Goal: Check status: Check status

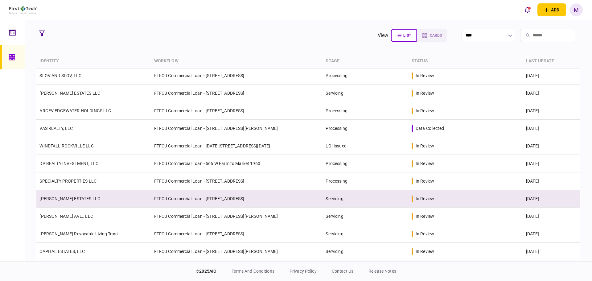
scroll to position [144, 0]
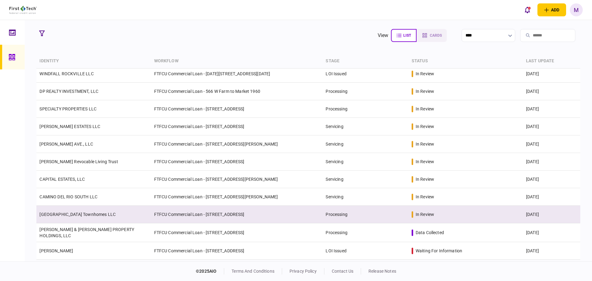
click at [149, 215] on td "[GEOGRAPHIC_DATA] Townhomes LLC" at bounding box center [93, 215] width 114 height 18
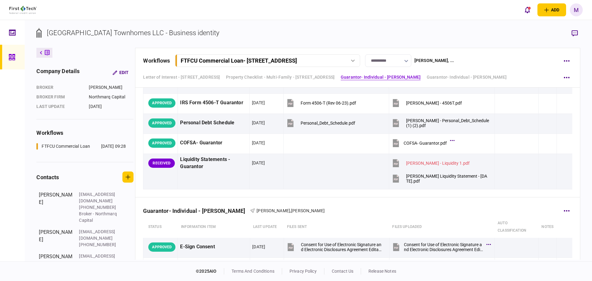
scroll to position [2014, 0]
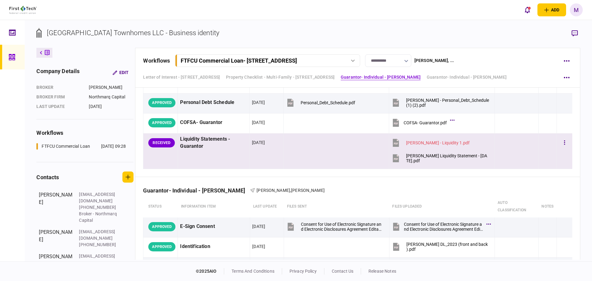
click at [328, 150] on td at bounding box center [336, 151] width 105 height 35
drag, startPoint x: 393, startPoint y: 160, endPoint x: 397, endPoint y: 160, distance: 3.4
click at [394, 160] on icon at bounding box center [395, 158] width 9 height 9
click at [396, 143] on icon at bounding box center [396, 143] width 6 height 8
click at [382, 26] on div "**********" at bounding box center [308, 140] width 567 height 241
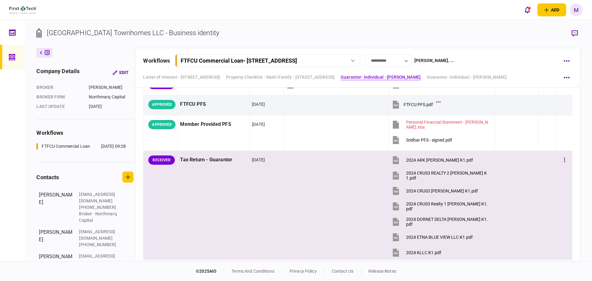
scroll to position [935, 0]
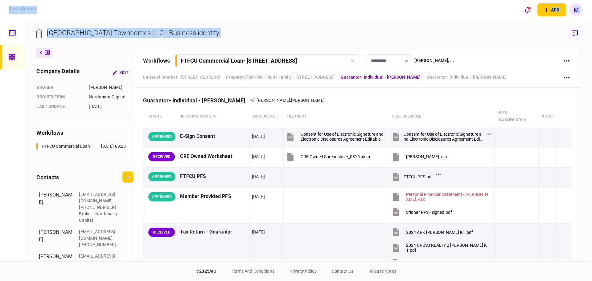
drag, startPoint x: 406, startPoint y: 29, endPoint x: 478, endPoint y: -33, distance: 94.4
click at [478, 0] on html "add business identity individual identity M M [PERSON_NAME] [EMAIL_ADDRESS][PER…" at bounding box center [296, 140] width 592 height 281
